Goal: Task Accomplishment & Management: Use online tool/utility

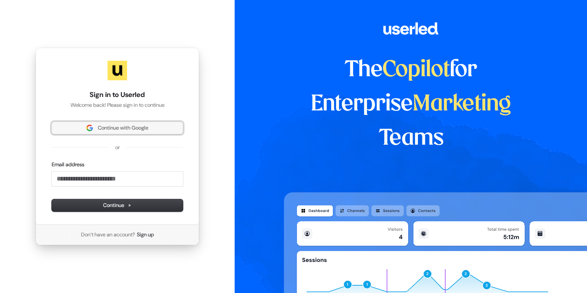
click at [119, 130] on span "Continue with Google" at bounding box center [123, 127] width 51 height 7
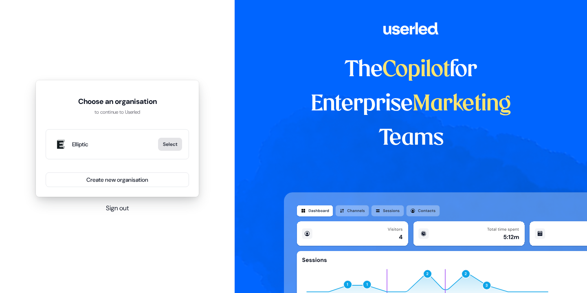
click at [164, 145] on button "Select" at bounding box center [170, 144] width 24 height 13
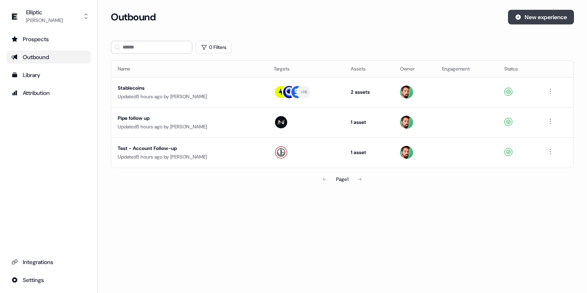
click at [528, 13] on button "New experience" at bounding box center [541, 17] width 66 height 15
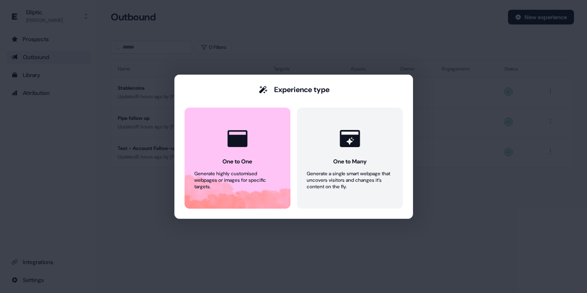
click at [404, 47] on div "Experience type One to One Generate highly customised webpages or images for sp…" at bounding box center [293, 146] width 587 height 293
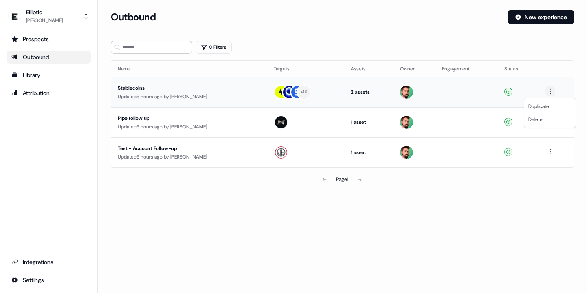
click at [549, 90] on html "For the best experience switch devices to a bigger screen. Go to [DOMAIN_NAME] …" at bounding box center [293, 146] width 587 height 293
click at [342, 22] on html "For the best experience switch devices to a bigger screen. Go to [DOMAIN_NAME] …" at bounding box center [293, 146] width 587 height 293
click at [141, 87] on div "Stablecoins" at bounding box center [189, 88] width 143 height 8
